Goal: Task Accomplishment & Management: Use online tool/utility

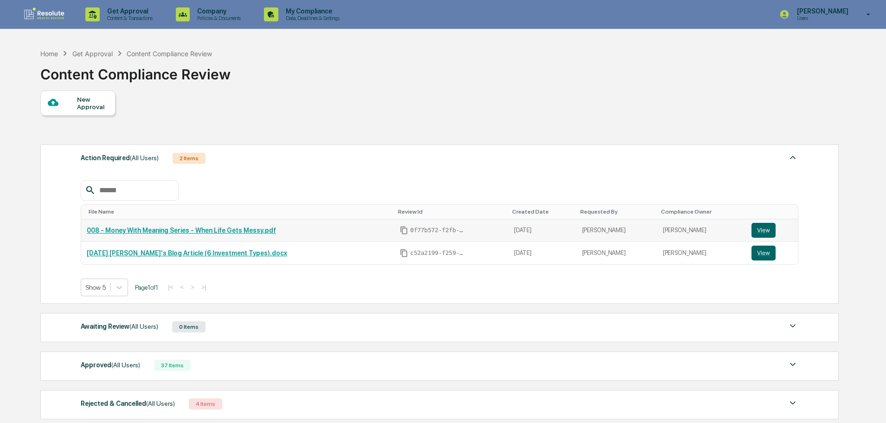
click at [213, 231] on link "008 - Money With Meaning Series - When Life Gets Messy.pdf" at bounding box center [181, 229] width 189 height 7
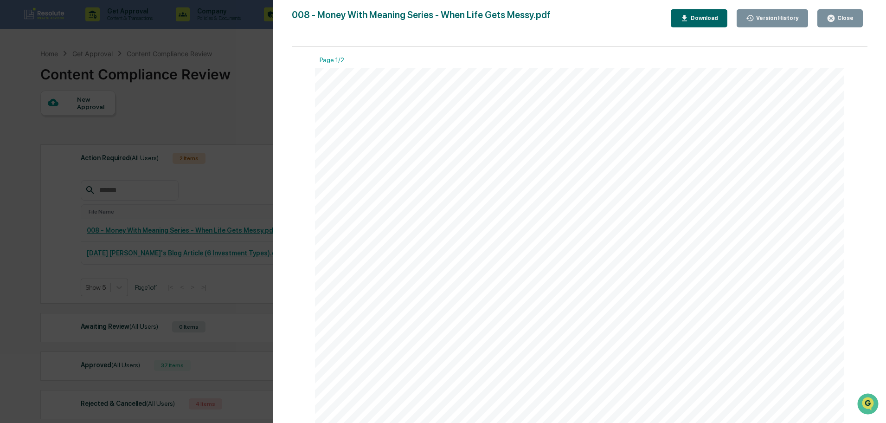
click at [275, 167] on div "Version History [DATE] 01:32 PM [PERSON_NAME] 008 - Money With Meaning Series -…" at bounding box center [579, 220] width 613 height 441
click at [236, 105] on div "Version History [DATE] 01:32 PM [PERSON_NAME] 008 - Money With Meaning Series -…" at bounding box center [443, 211] width 886 height 423
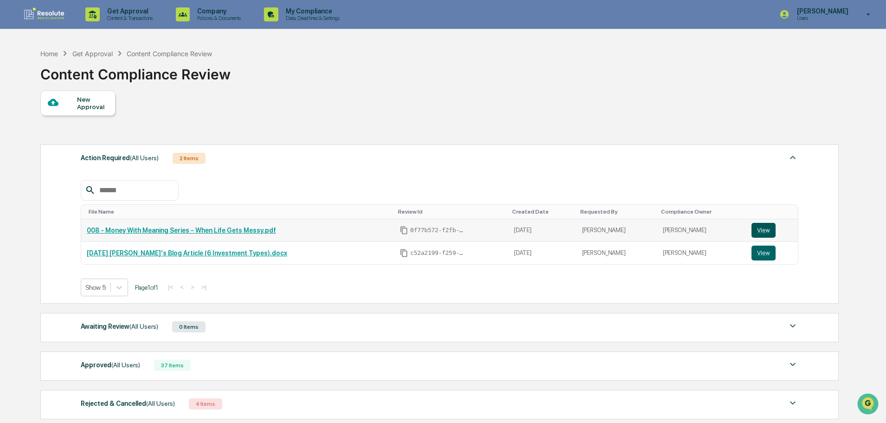
click at [751, 231] on button "View" at bounding box center [763, 230] width 24 height 15
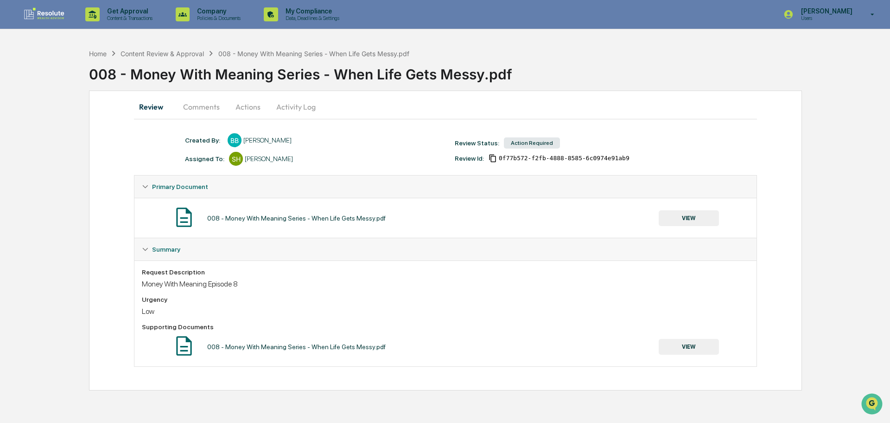
click at [214, 115] on button "Comments" at bounding box center [201, 107] width 51 height 22
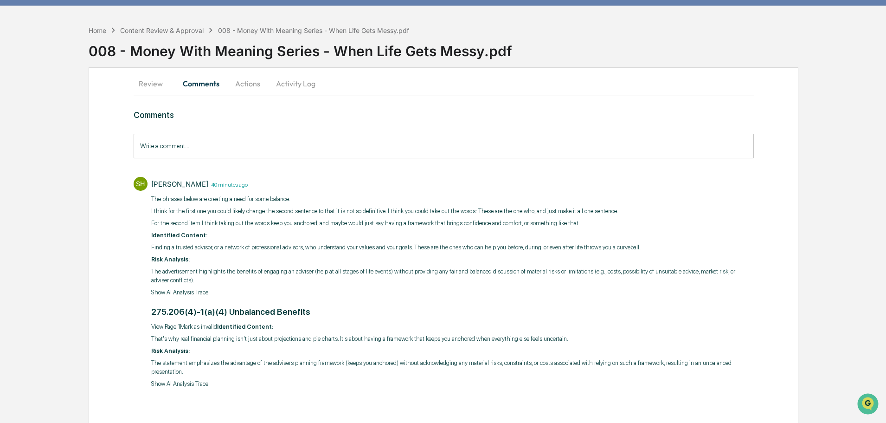
scroll to position [41, 0]
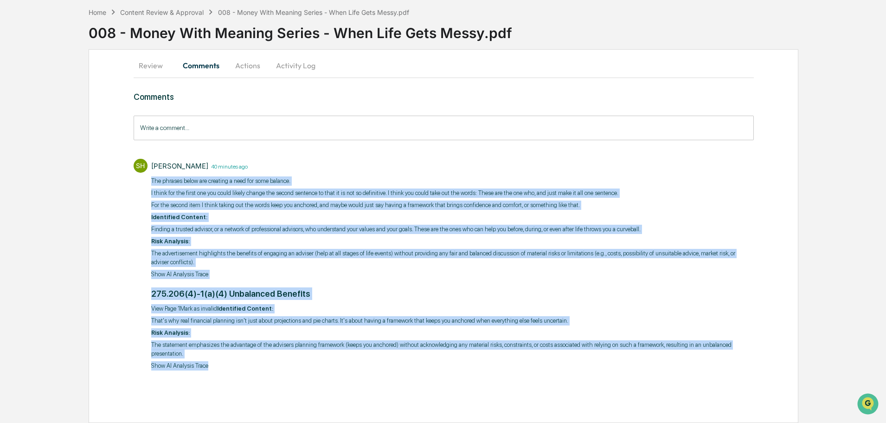
drag, startPoint x: 231, startPoint y: 369, endPoint x: 147, endPoint y: 181, distance: 206.2
click at [147, 181] on div "SH [PERSON_NAME] 40 minutes ago The phrases below are creating a need for some …" at bounding box center [444, 269] width 620 height 231
copy div "The phrases below are creating a need for some balance. I think for the first o…"
click at [253, 64] on button "Actions" at bounding box center [248, 65] width 42 height 22
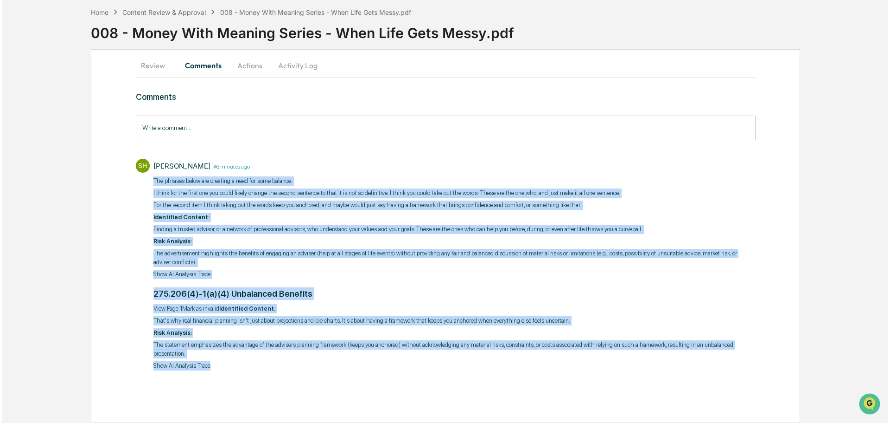
scroll to position [0, 0]
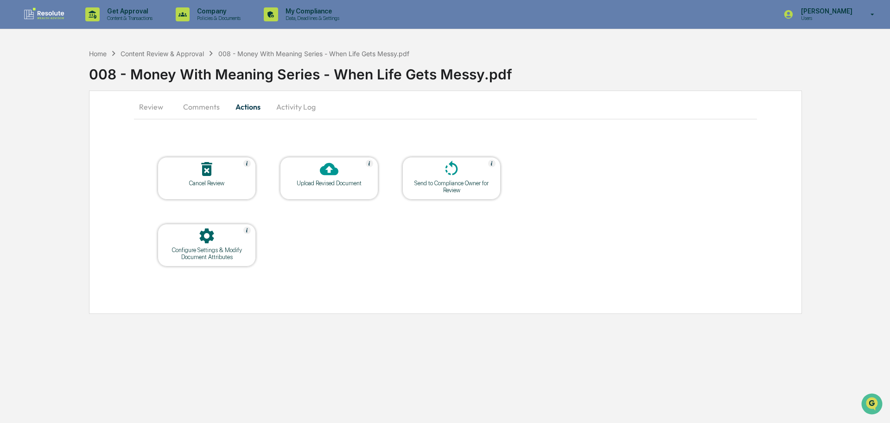
click at [328, 183] on div "Upload Revised Document" at bounding box center [329, 182] width 83 height 7
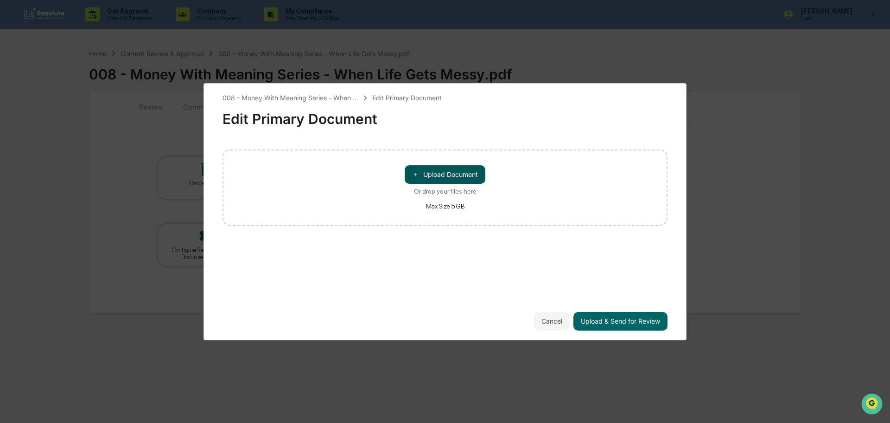
click at [442, 182] on button "＋ Upload Document" at bounding box center [445, 174] width 81 height 19
drag, startPoint x: 320, startPoint y: 270, endPoint x: 329, endPoint y: 272, distance: 9.5
click at [320, 270] on div "008 - Money With Meaning Series - When ... Edit Primary Document Edit Primary D…" at bounding box center [445, 211] width 445 height 237
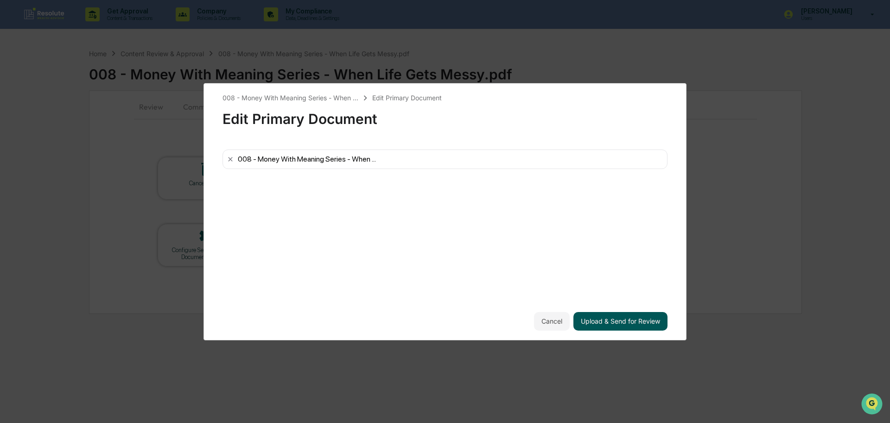
click at [621, 321] on button "Upload & Send for Review" at bounding box center [621, 321] width 94 height 19
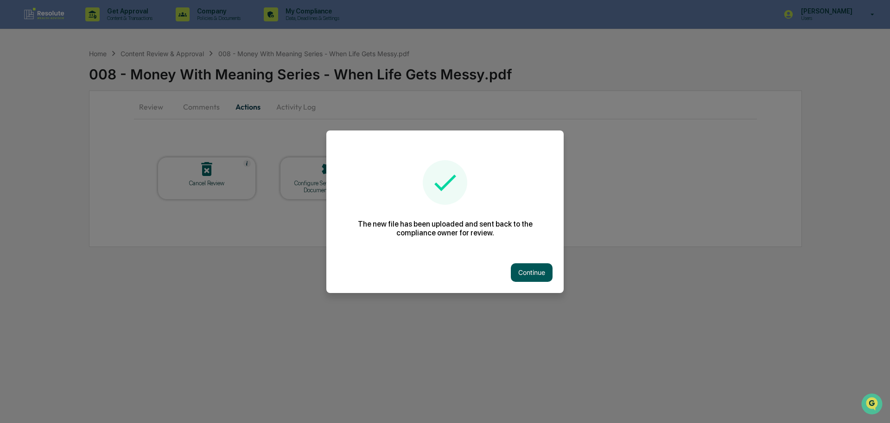
click at [536, 273] on button "Continue" at bounding box center [532, 272] width 42 height 19
